Goal: Check status: Check status

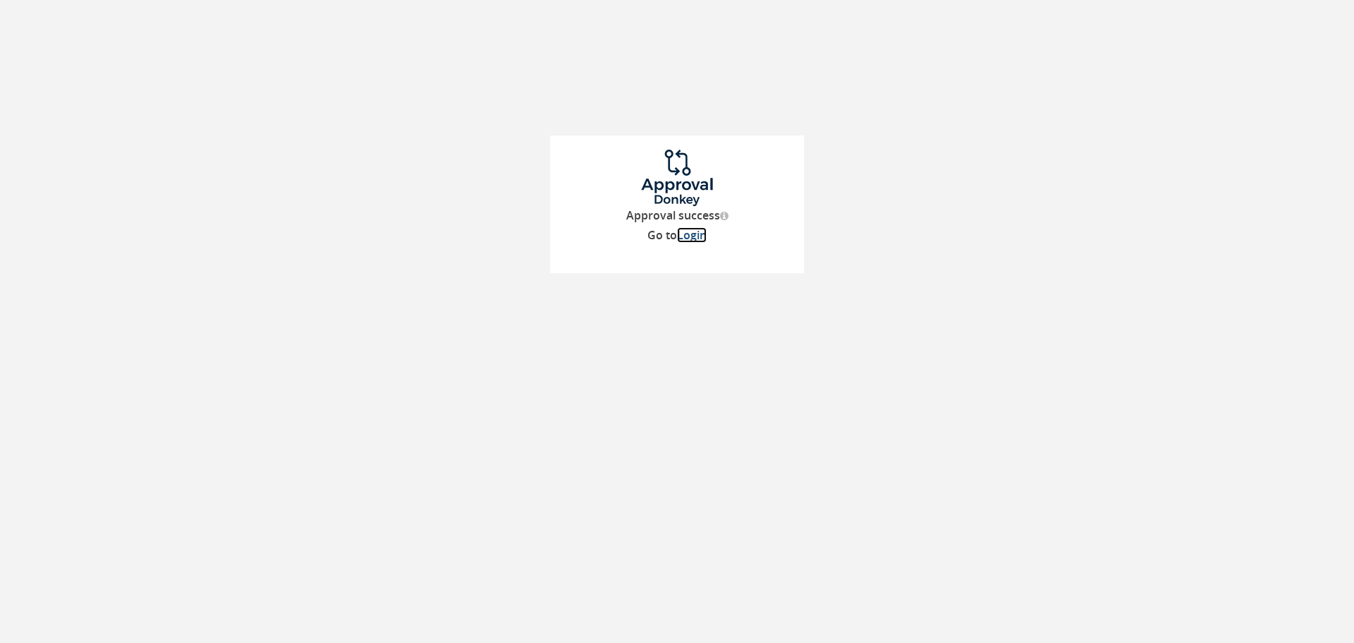
click at [691, 234] on link "Login" at bounding box center [692, 235] width 30 height 16
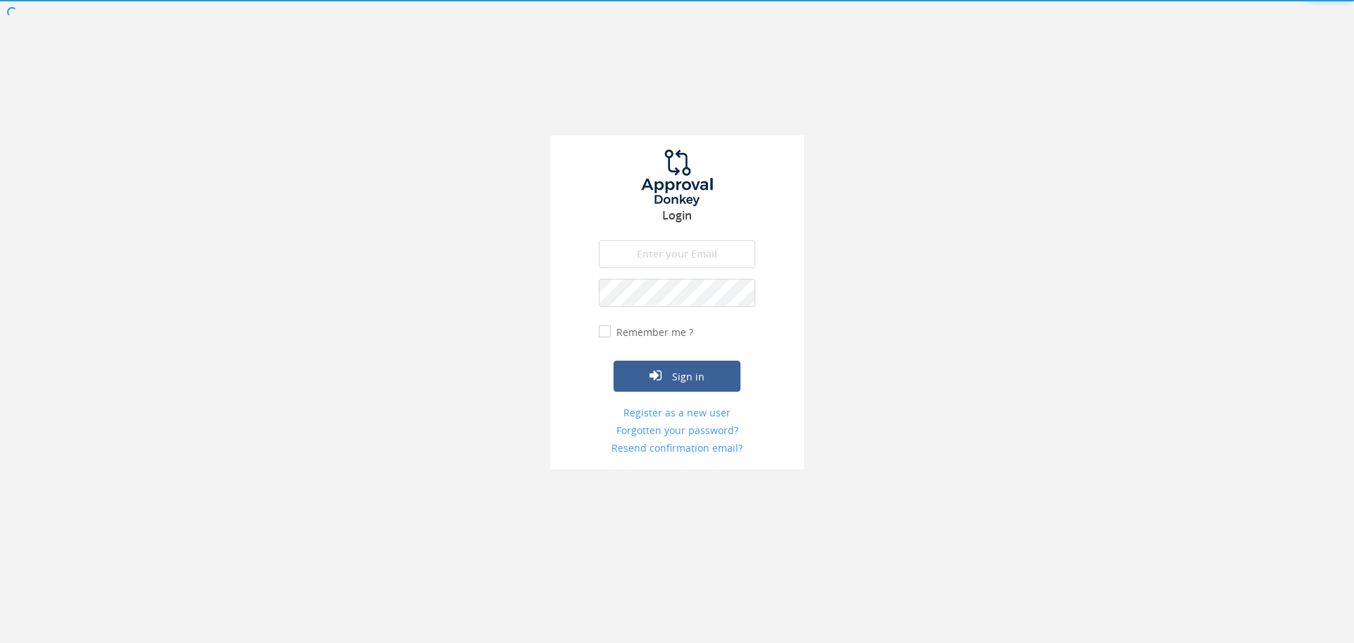
type input "[PERSON_NAME][EMAIL_ADDRESS][PERSON_NAME][DOMAIN_NAME]"
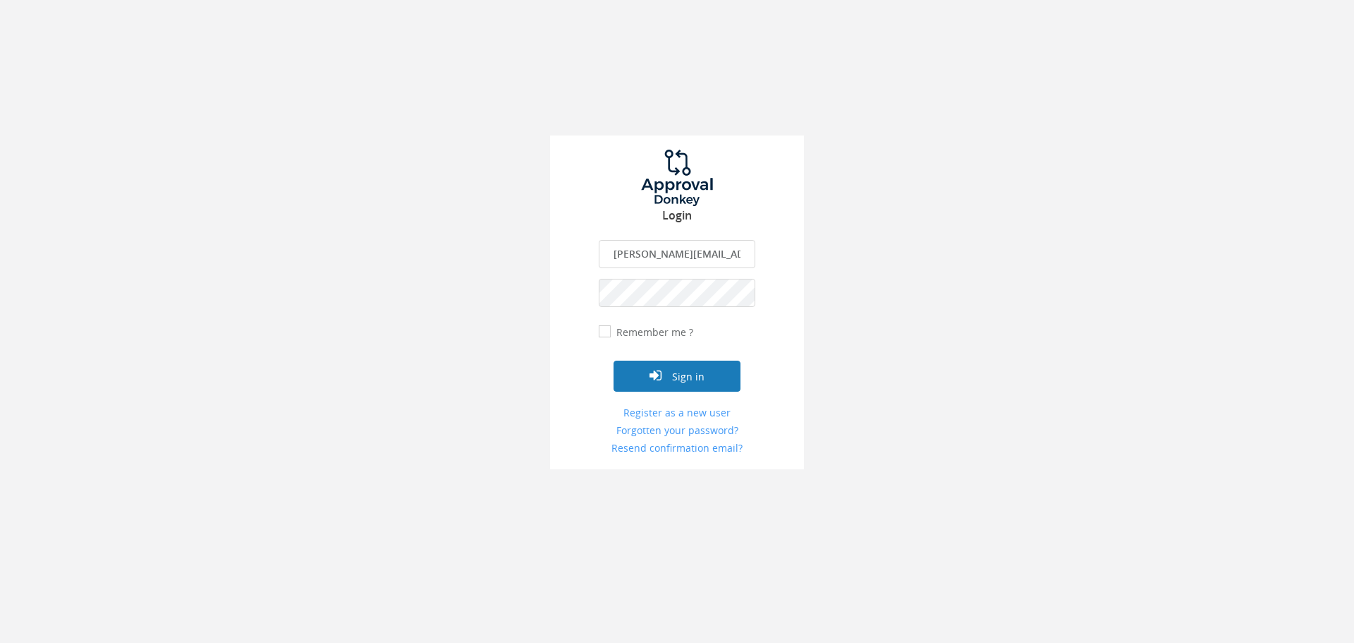
click at [684, 368] on button "Sign in" at bounding box center [677, 375] width 127 height 31
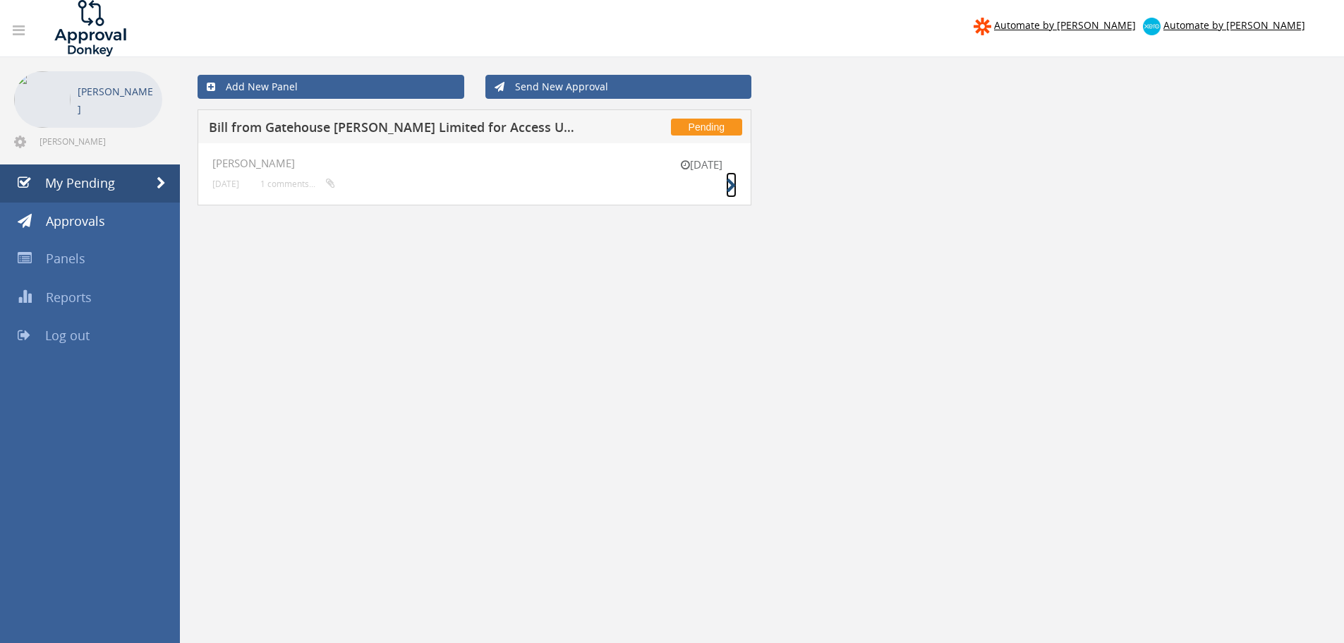
click at [732, 183] on icon at bounding box center [731, 185] width 11 height 15
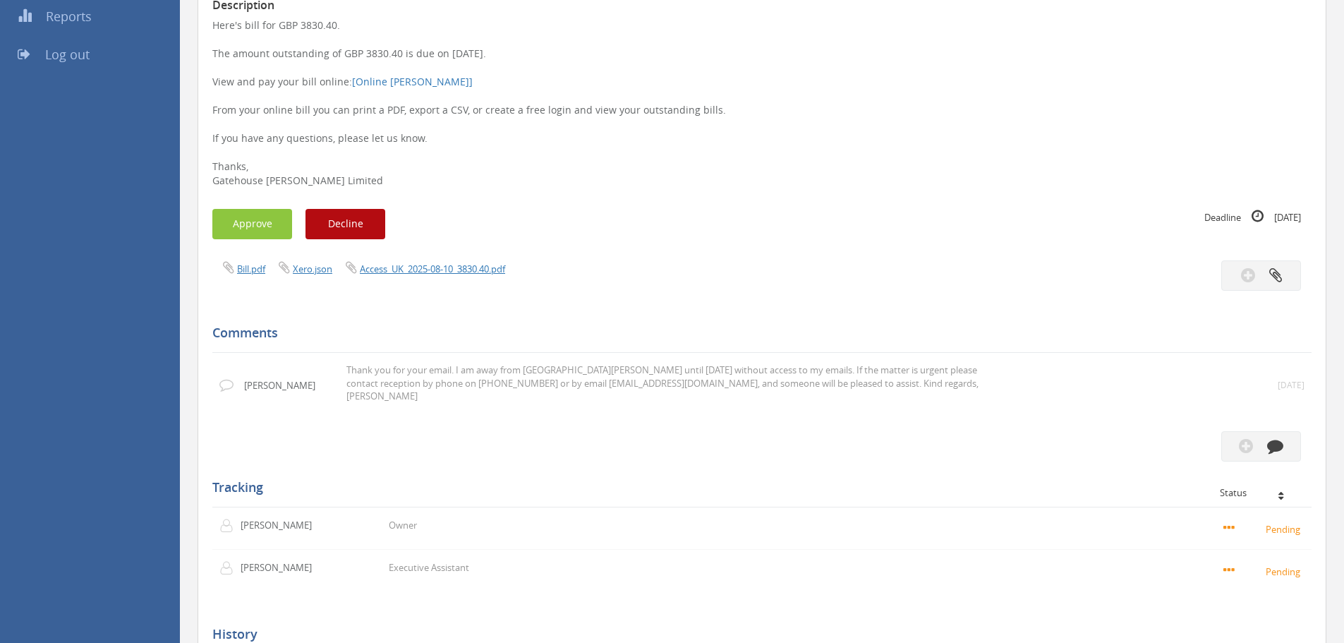
scroll to position [282, 0]
click at [251, 268] on link "Bill.pdf" at bounding box center [251, 267] width 28 height 13
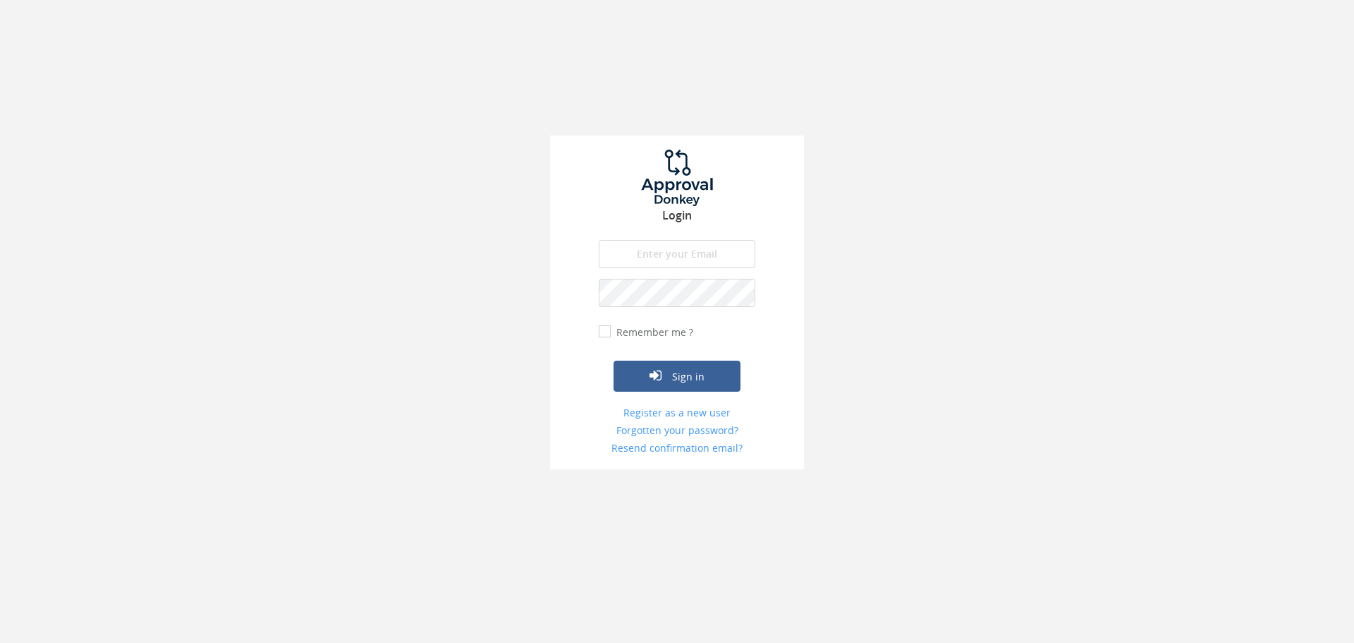
type input "[PERSON_NAME][EMAIL_ADDRESS][PERSON_NAME][DOMAIN_NAME]"
click at [672, 378] on button "Sign in" at bounding box center [677, 375] width 127 height 31
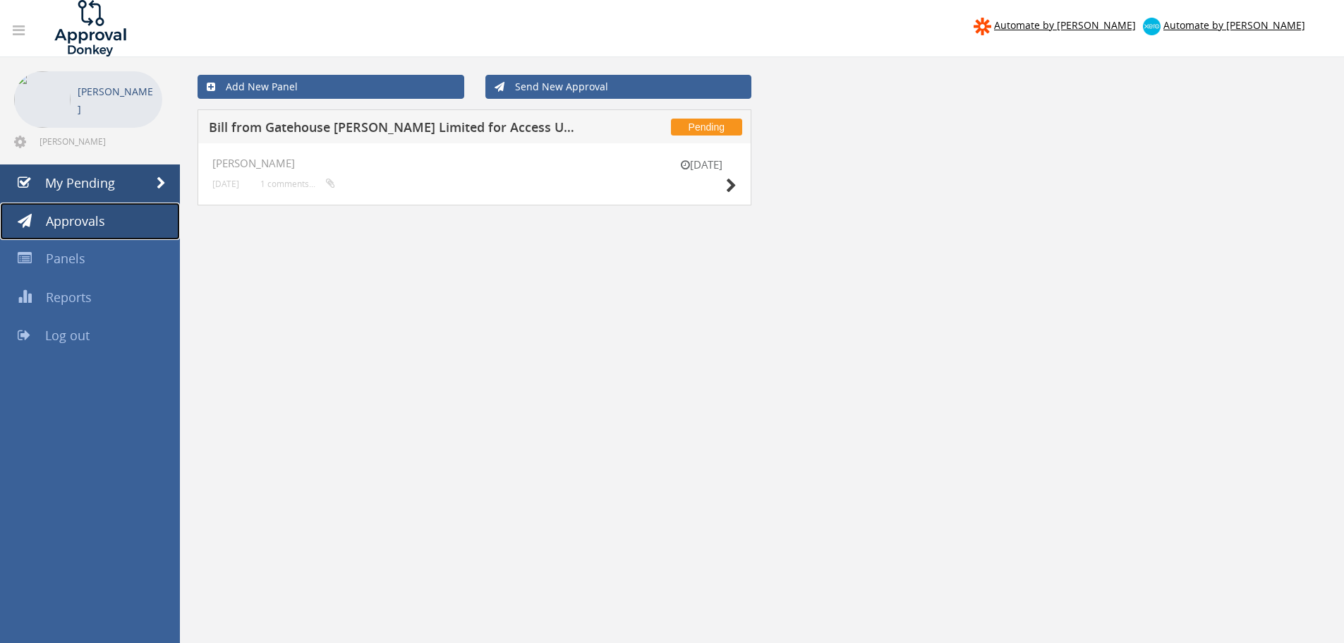
click at [74, 226] on span "Approvals" at bounding box center [75, 220] width 59 height 17
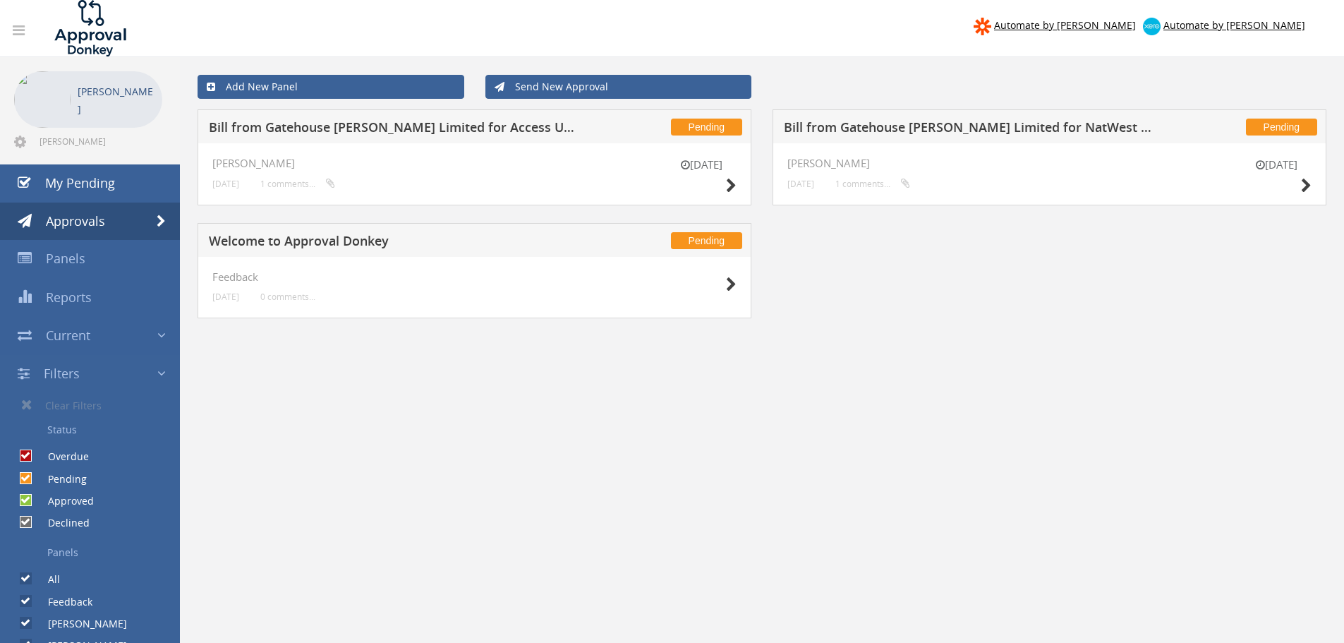
click at [1063, 125] on h5 "Bill from Gatehouse [PERSON_NAME] Limited for NatWest One Card - ZOME" at bounding box center [970, 130] width 372 height 18
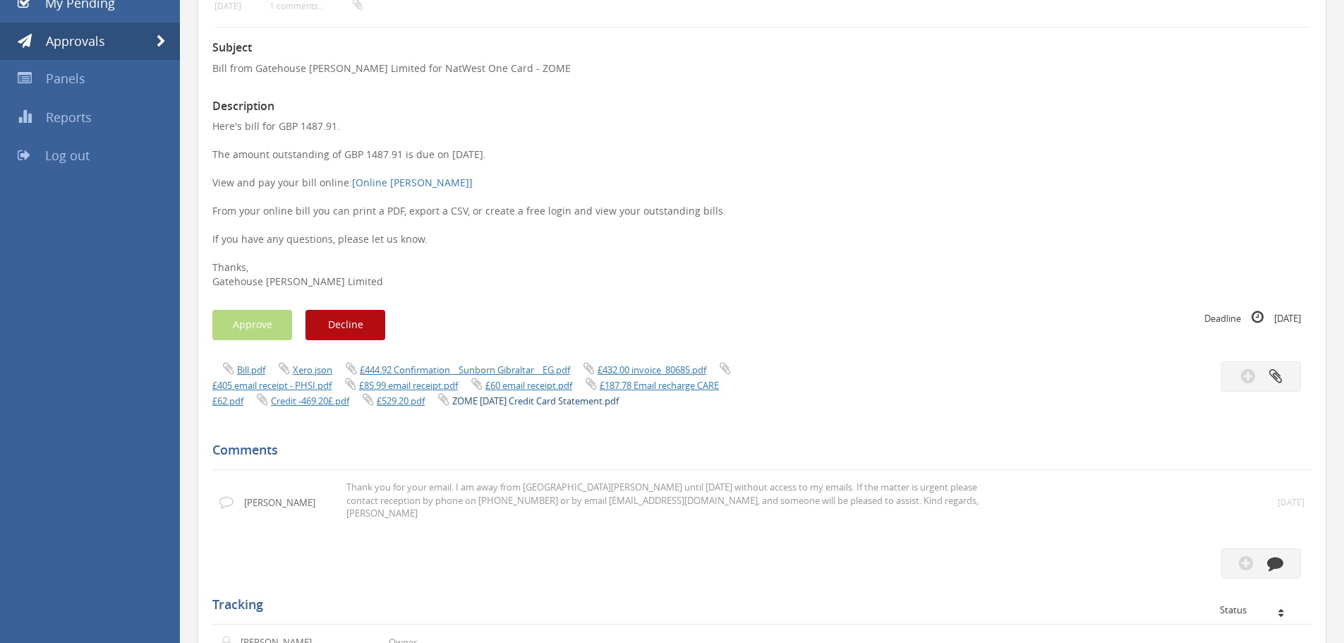
scroll to position [212, 0]
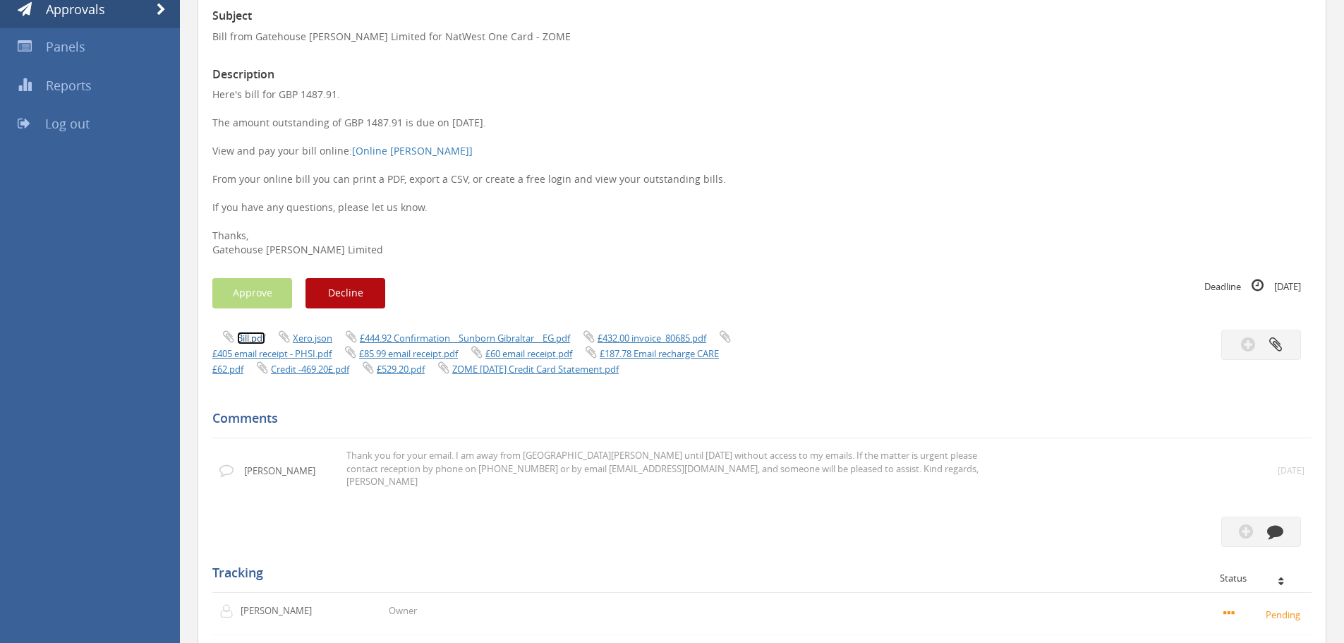
click at [251, 340] on link "Bill.pdf" at bounding box center [251, 338] width 28 height 13
